Goal: Information Seeking & Learning: Check status

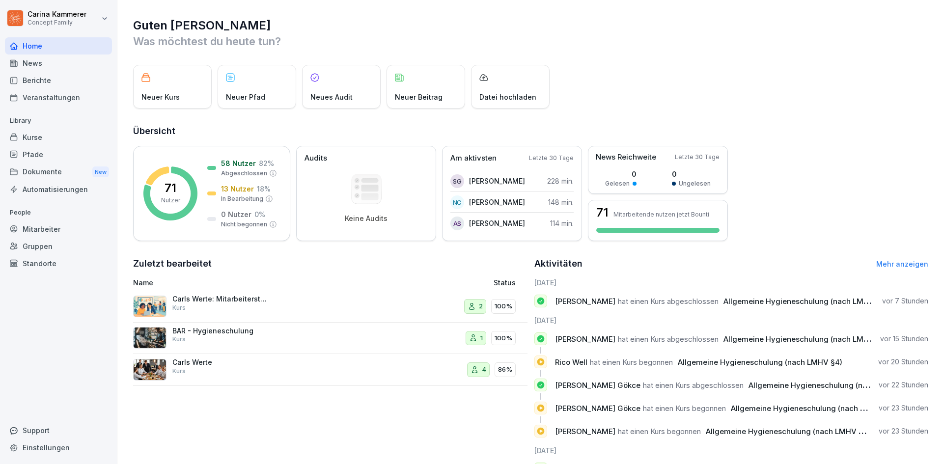
click at [49, 76] on div "Berichte" at bounding box center [58, 80] width 107 height 17
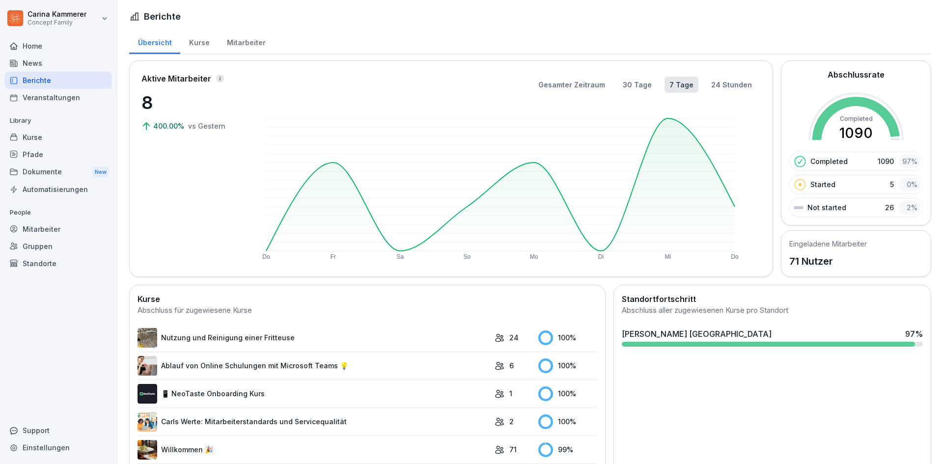
click at [253, 48] on div "Mitarbeiter" at bounding box center [246, 41] width 56 height 25
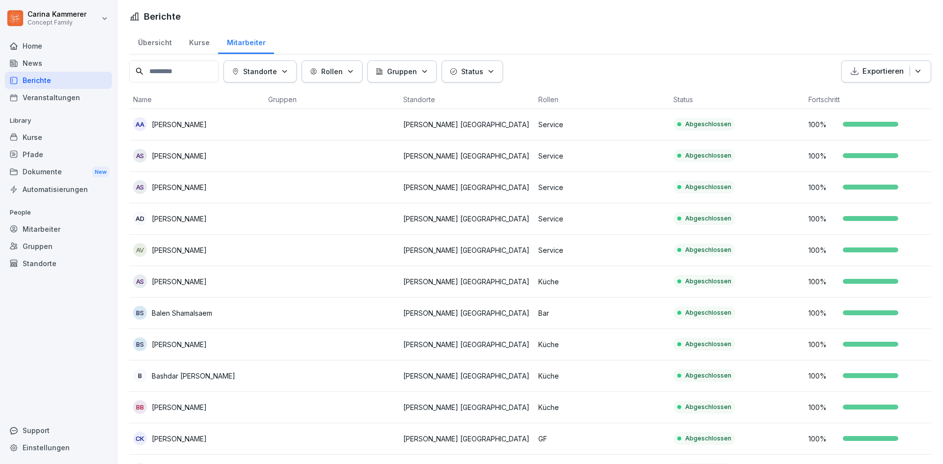
click at [653, 162] on td "Service" at bounding box center [601, 155] width 135 height 31
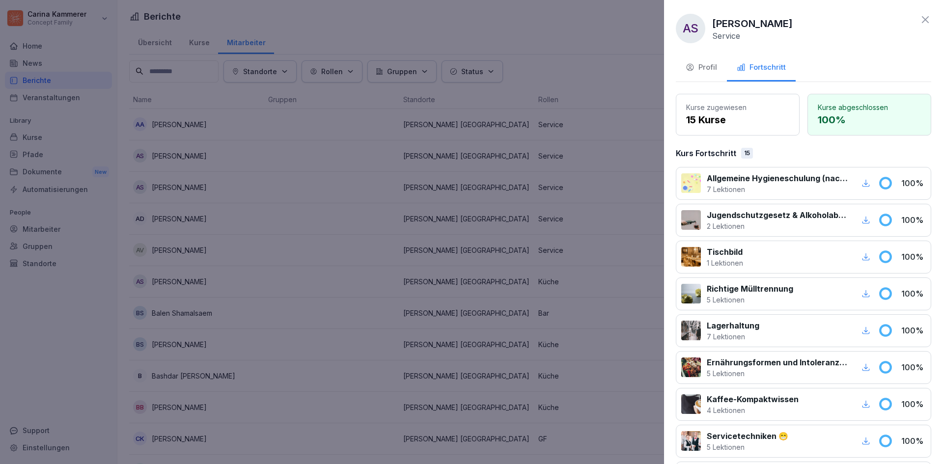
click at [859, 179] on div "button" at bounding box center [865, 183] width 13 height 13
click at [553, 132] on div at bounding box center [471, 232] width 943 height 464
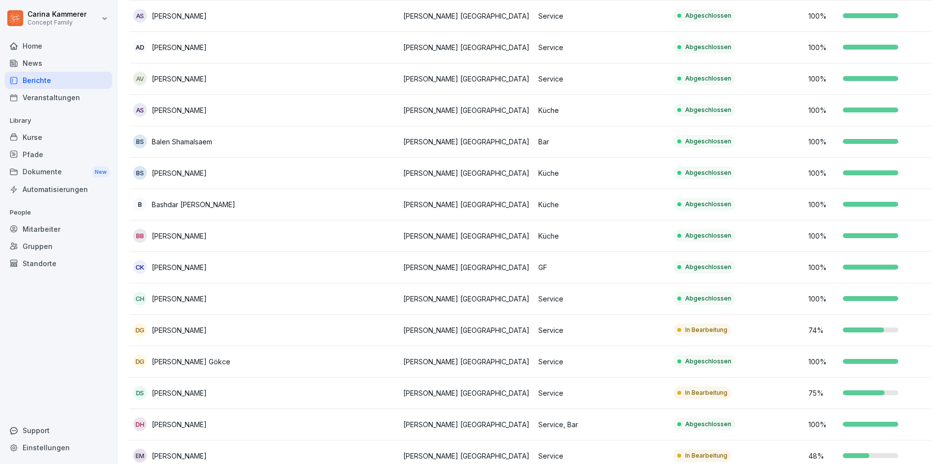
scroll to position [196, 0]
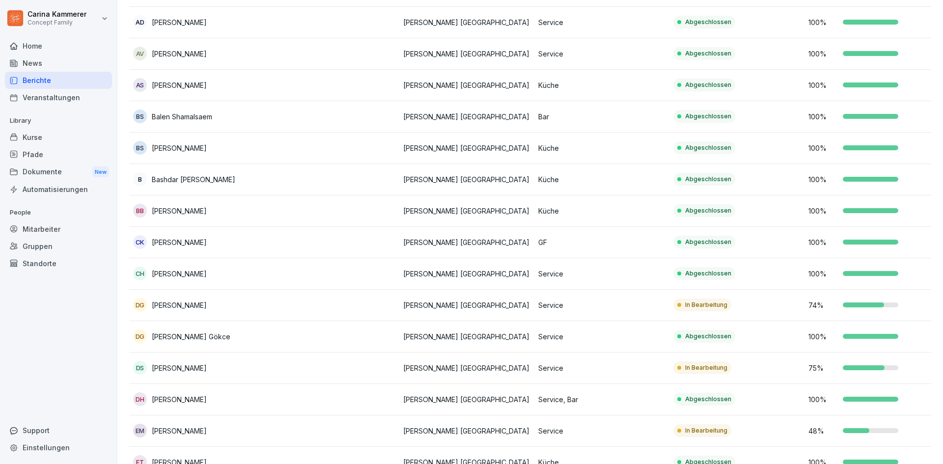
click at [613, 338] on p "Service" at bounding box center [601, 336] width 127 height 10
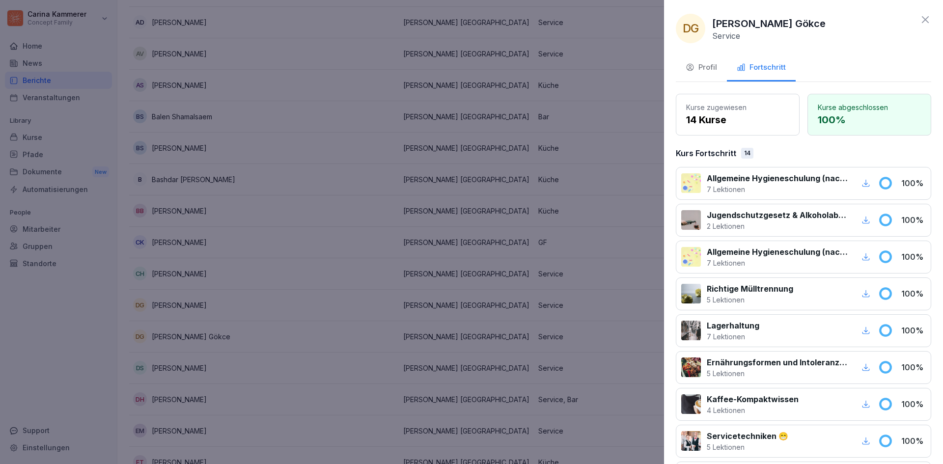
click at [861, 181] on icon "button" at bounding box center [865, 183] width 9 height 9
click at [526, 168] on div at bounding box center [471, 232] width 943 height 464
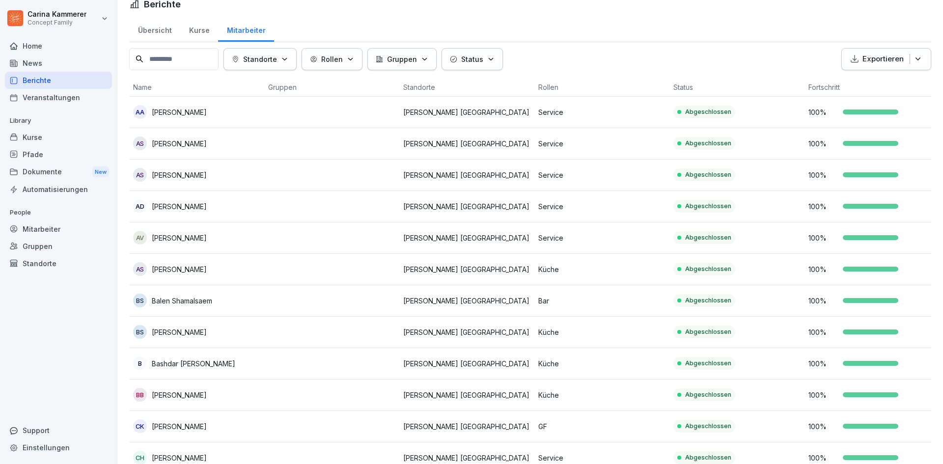
scroll to position [0, 0]
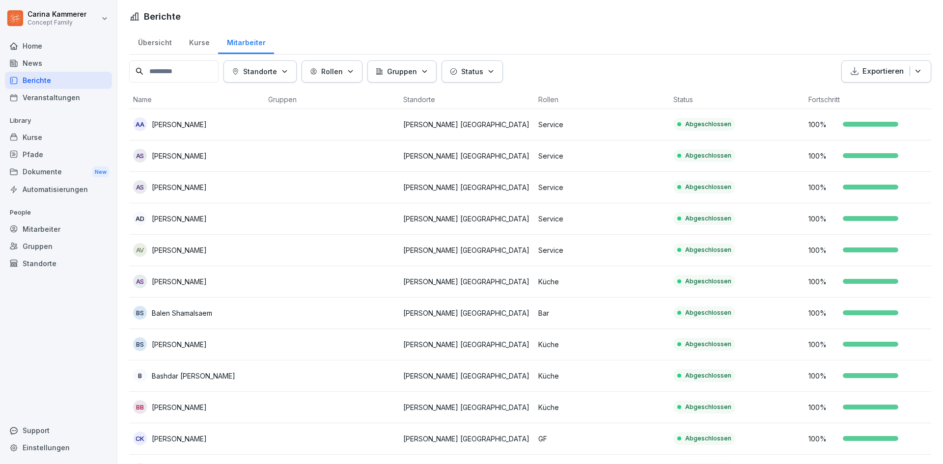
click at [857, 156] on div at bounding box center [870, 155] width 55 height 5
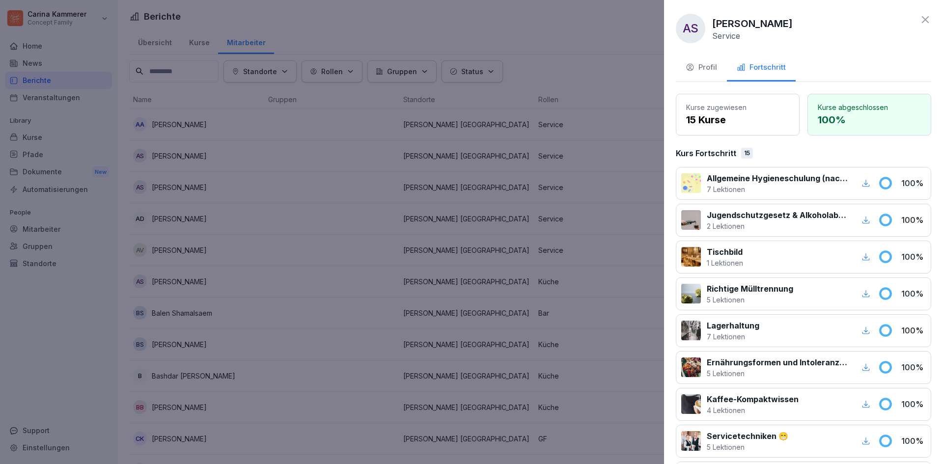
click at [431, 165] on div at bounding box center [471, 232] width 943 height 464
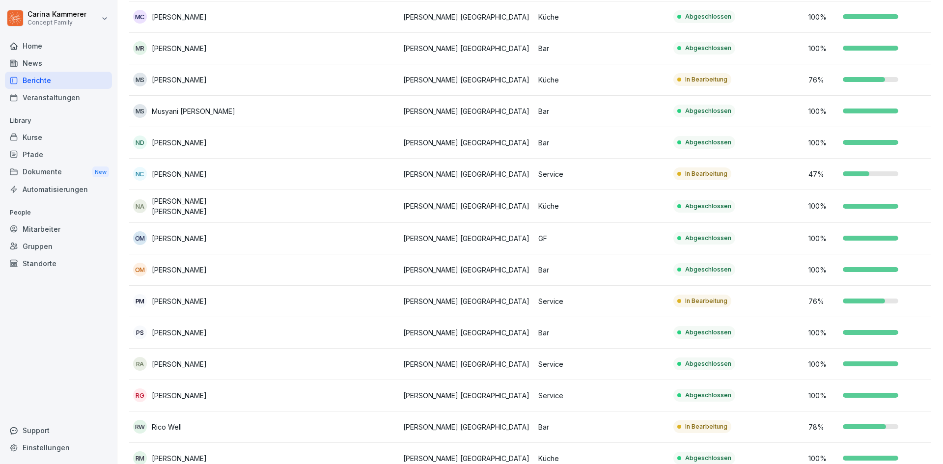
scroll to position [1424, 0]
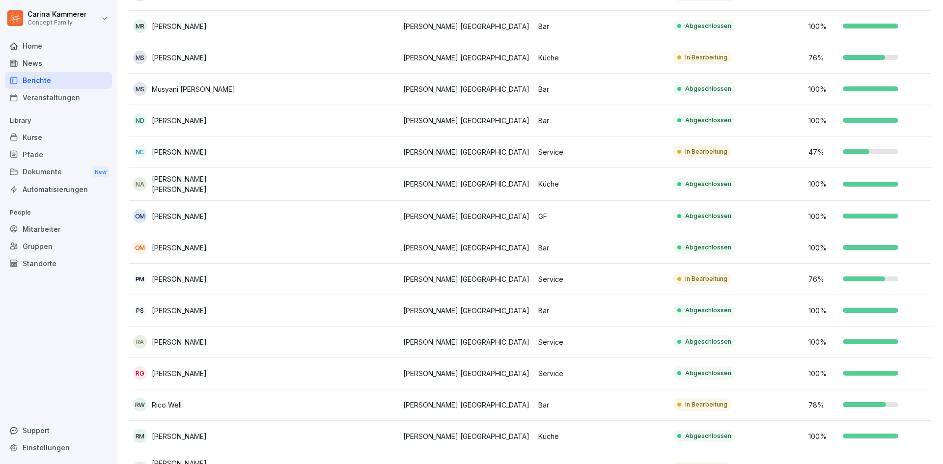
click at [741, 364] on td "Abgeschlossen" at bounding box center [736, 373] width 135 height 31
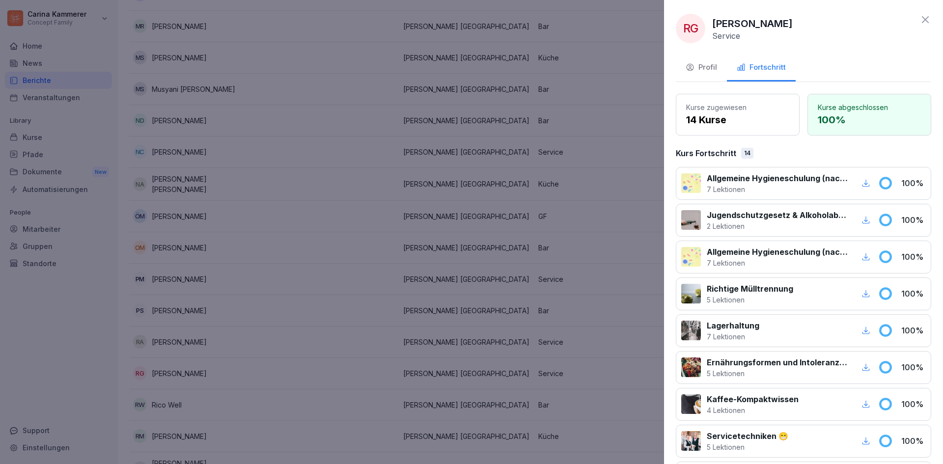
click at [861, 185] on icon "button" at bounding box center [865, 183] width 9 height 9
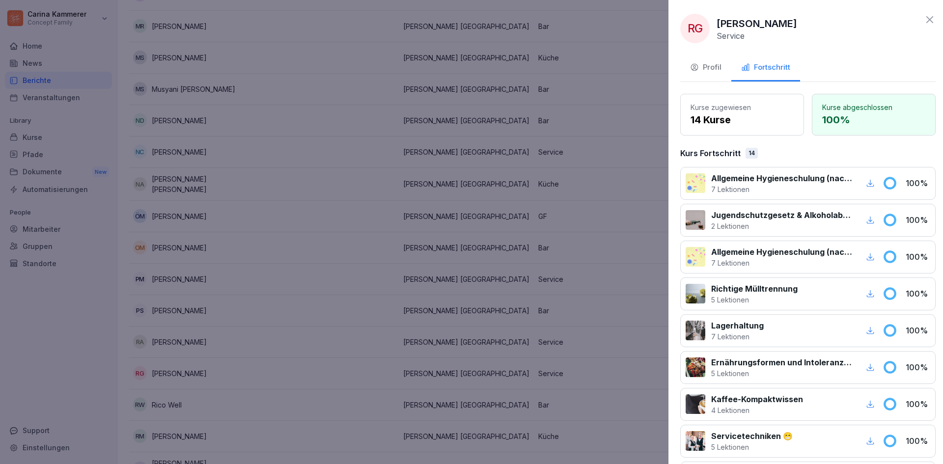
click at [478, 189] on div at bounding box center [471, 232] width 943 height 464
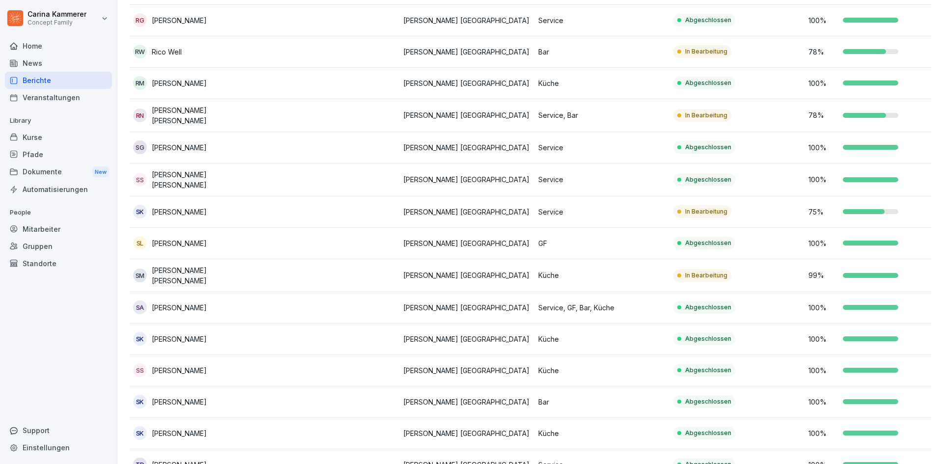
scroll to position [1555, 0]
